Goal: Task Accomplishment & Management: Manage account settings

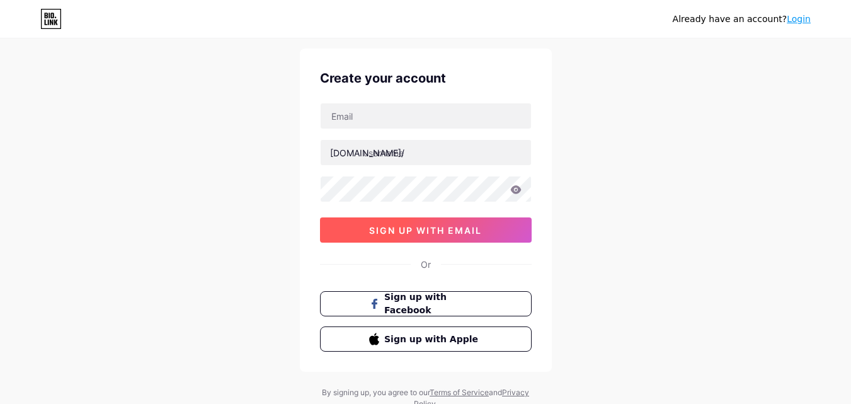
scroll to position [63, 0]
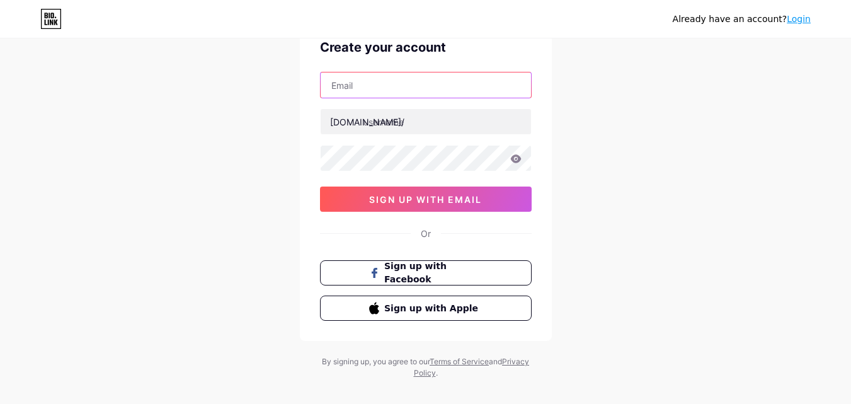
click at [378, 94] on input "text" at bounding box center [426, 84] width 210 height 25
paste input "biramidzcleaningservices@gmail.com"
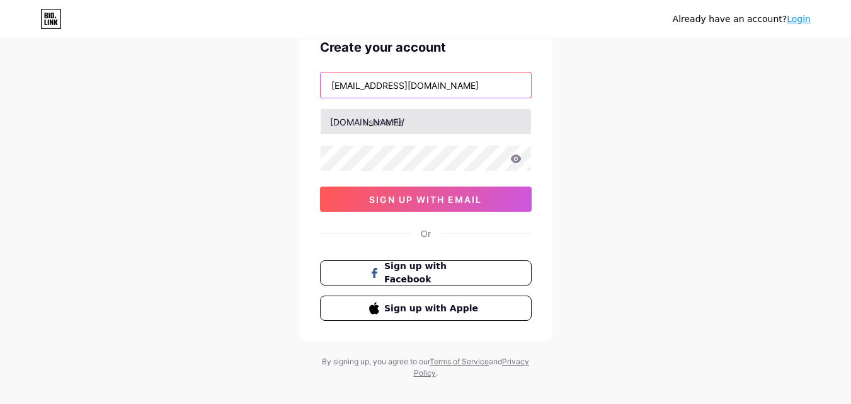
type input "biramidzcleaningservices@gmail.com"
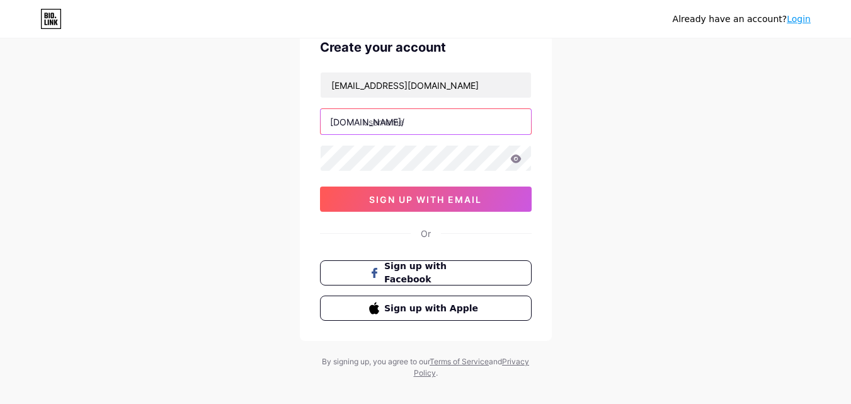
click at [383, 121] on input "text" at bounding box center [426, 121] width 210 height 25
type input "royalalkhaleej"
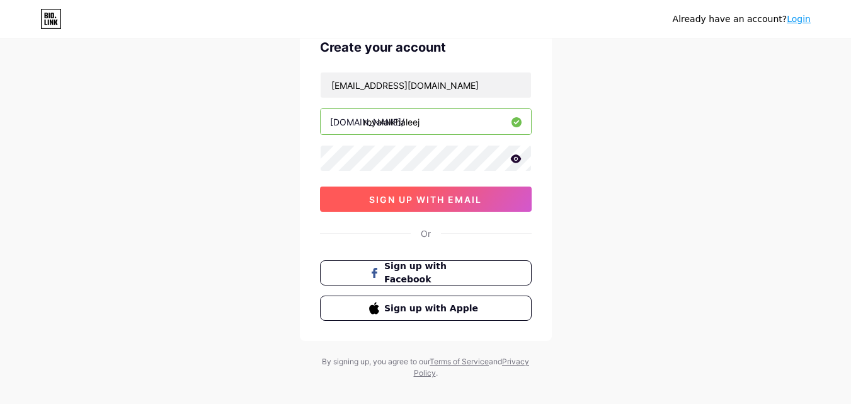
click at [446, 200] on span "sign up with email" at bounding box center [425, 199] width 113 height 11
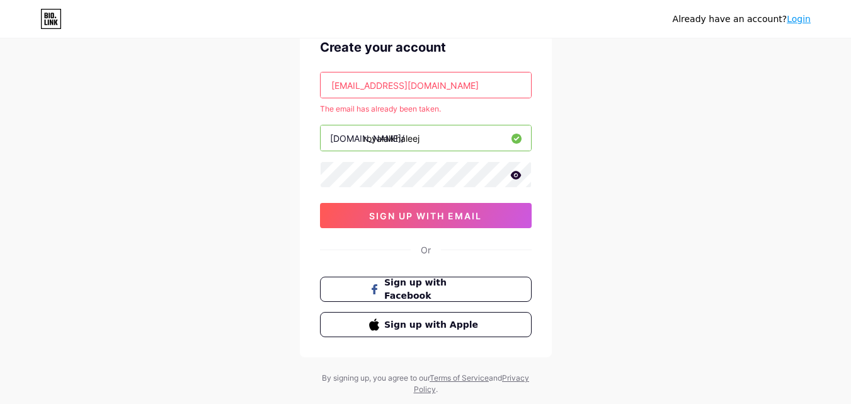
click at [799, 20] on link "Login" at bounding box center [799, 19] width 24 height 10
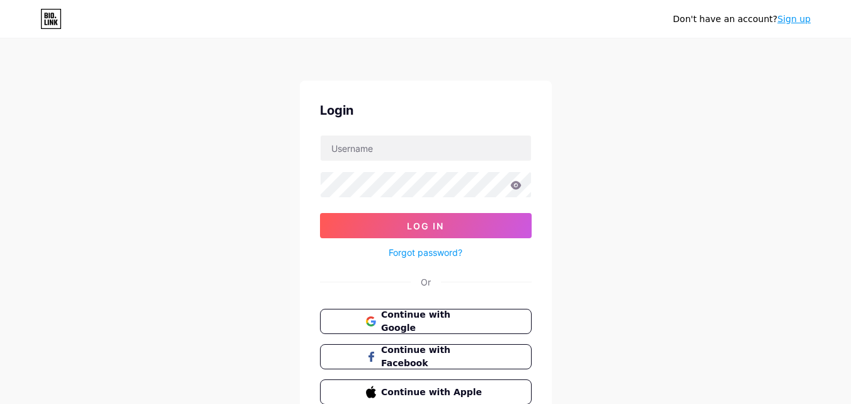
click at [55, 22] on icon at bounding box center [56, 23] width 4 height 6
click at [440, 319] on span "Continue with Google" at bounding box center [433, 321] width 105 height 27
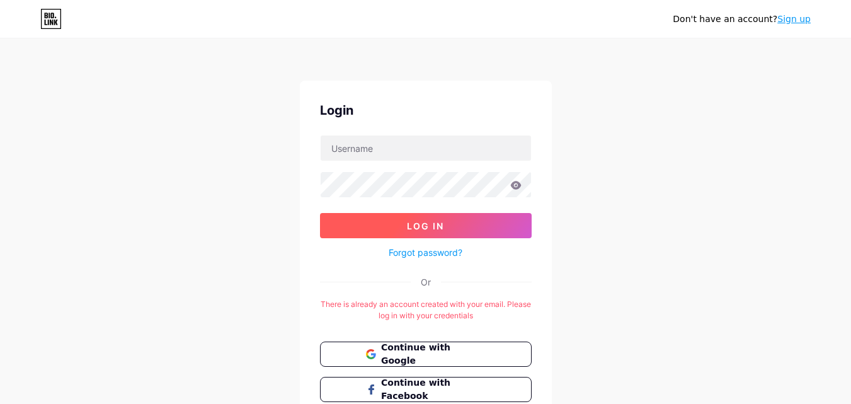
click at [446, 236] on button "Log In" at bounding box center [426, 225] width 212 height 25
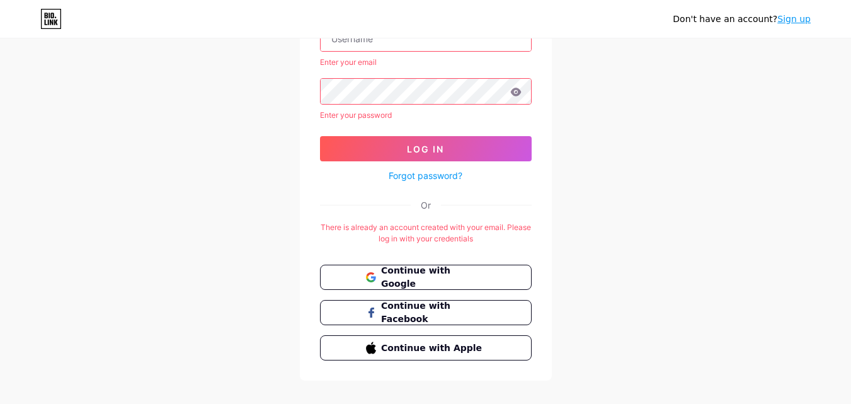
scroll to position [126, 0]
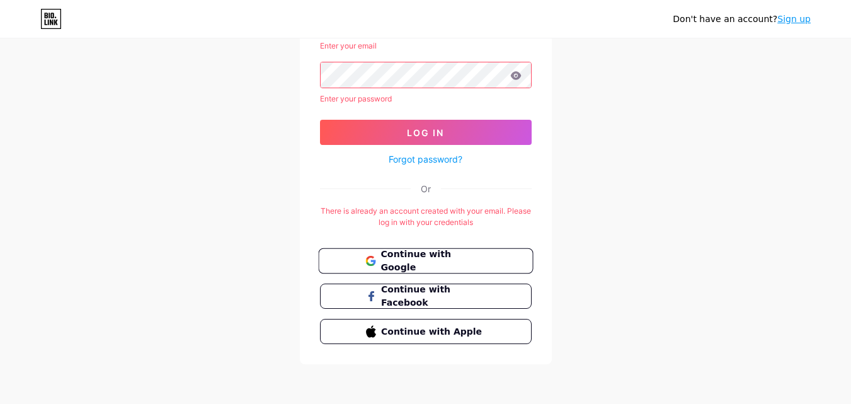
click at [446, 255] on span "Continue with Google" at bounding box center [433, 261] width 105 height 27
